Goal: Task Accomplishment & Management: Manage account settings

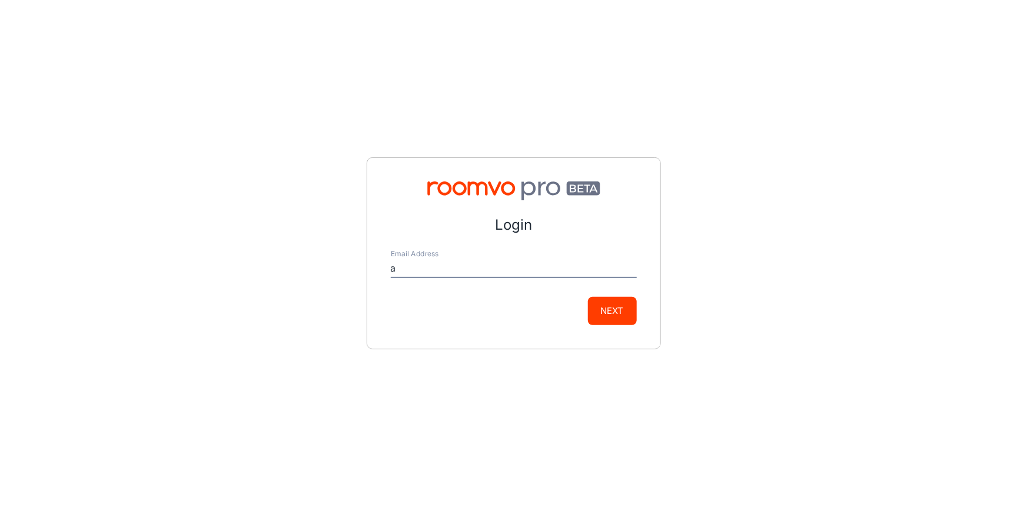
type input "[EMAIL_ADDRESS][DOMAIN_NAME]"
click at [609, 304] on button "Next" at bounding box center [612, 311] width 49 height 28
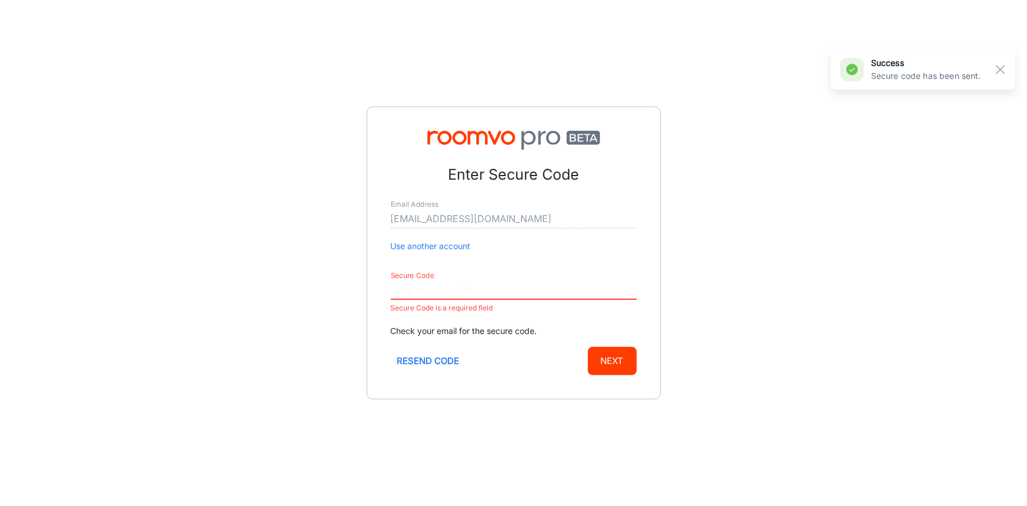
paste input "094453"
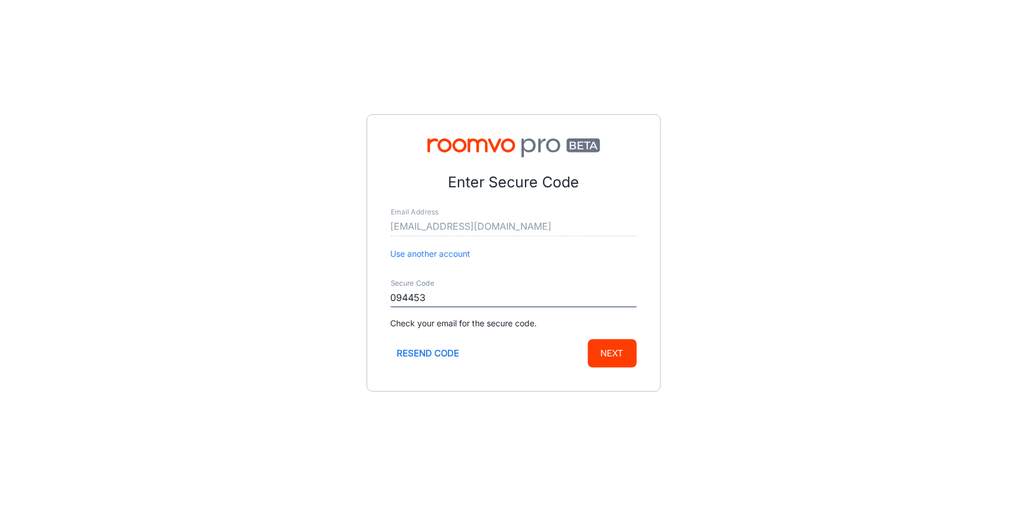
type input "094453"
click at [607, 359] on button "Next" at bounding box center [612, 353] width 49 height 28
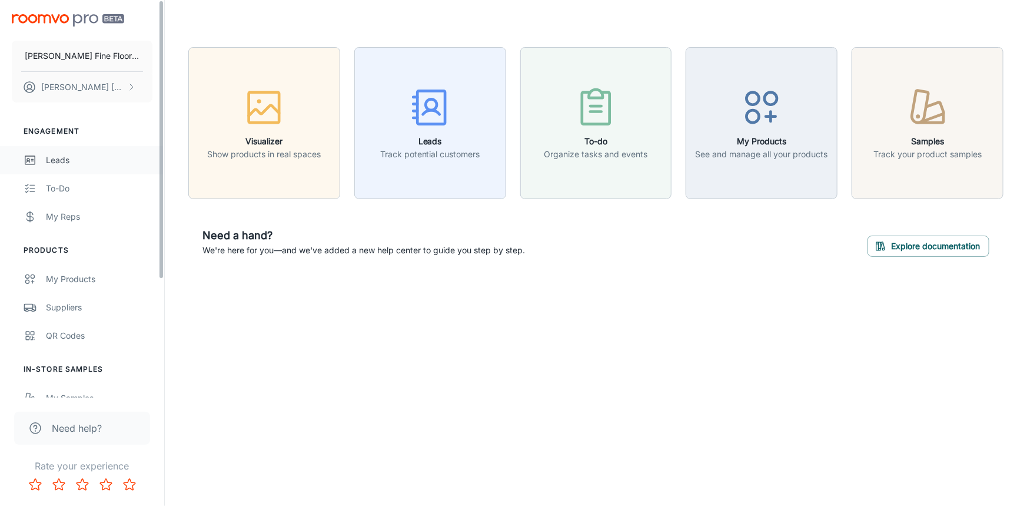
click at [74, 161] on div "Leads" at bounding box center [99, 160] width 107 height 13
